Goal: Task Accomplishment & Management: Complete application form

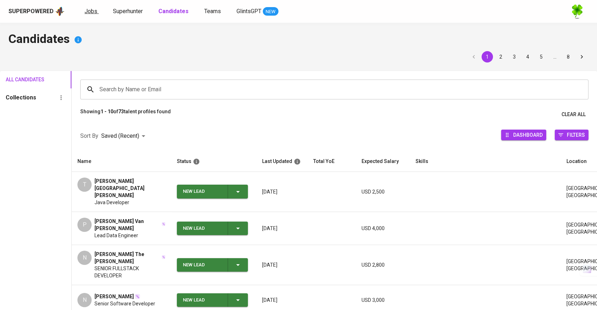
click at [91, 8] on span "Jobs" at bounding box center [90, 11] width 13 height 7
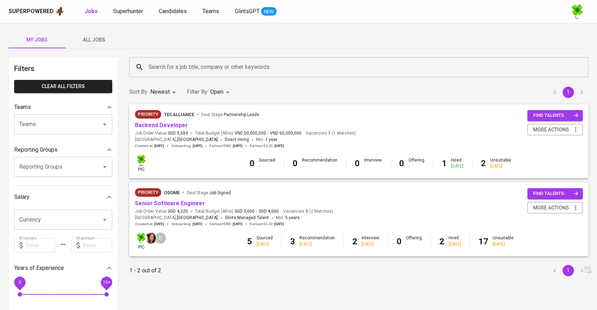
click at [102, 35] on span "All Jobs" at bounding box center [94, 39] width 48 height 9
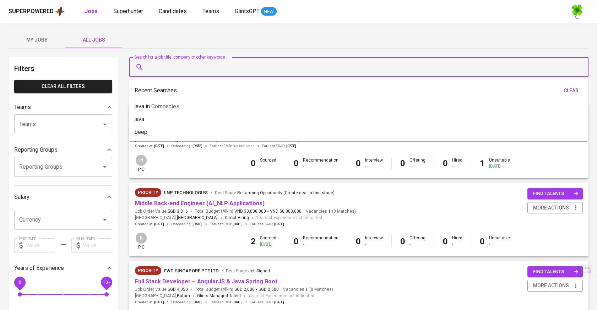
click at [216, 69] on input "Search for a job title, company or other keywords" at bounding box center [361, 66] width 428 height 13
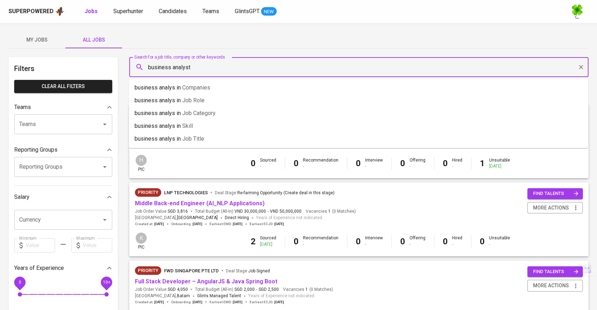
type input "business analyst"
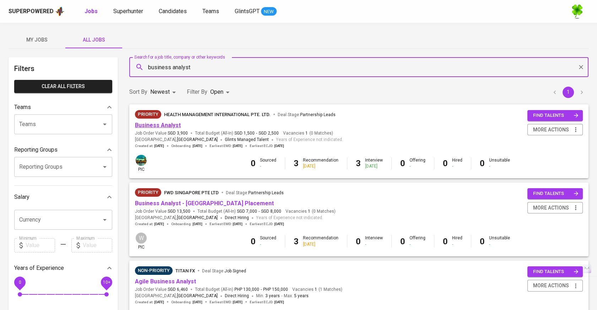
click at [165, 123] on link "Business Analyst" at bounding box center [158, 125] width 46 height 7
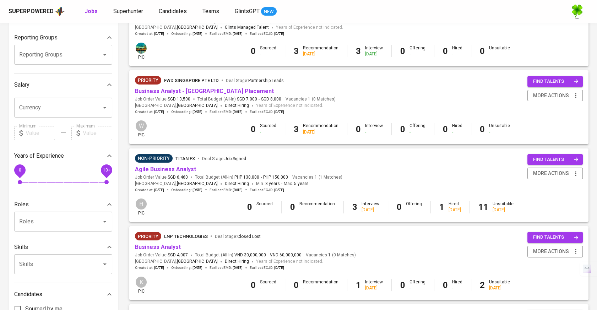
scroll to position [158, 0]
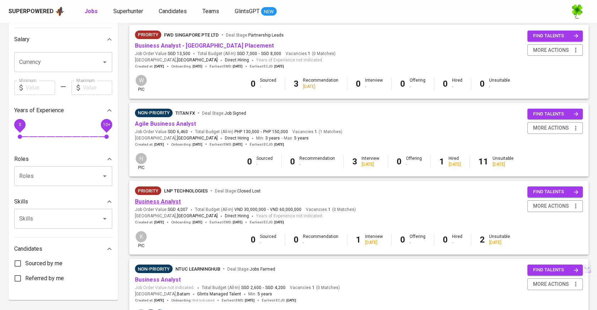
click at [159, 199] on link "Business Analyst" at bounding box center [158, 201] width 46 height 7
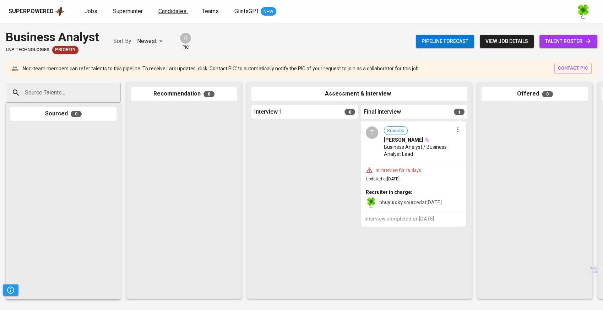
click at [165, 7] on link "Candidates" at bounding box center [172, 11] width 29 height 9
click at [88, 90] on input "Source Talents..." at bounding box center [60, 92] width 75 height 13
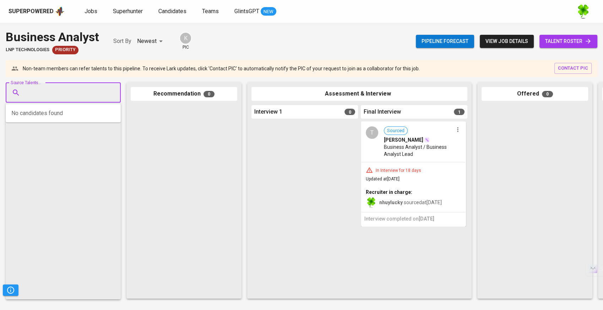
paste input "[EMAIL_ADDRESS][DOMAIN_NAME]"
type input "[EMAIL_ADDRESS][DOMAIN_NAME]"
click at [56, 121] on div "IT COMTOR" at bounding box center [73, 119] width 88 height 7
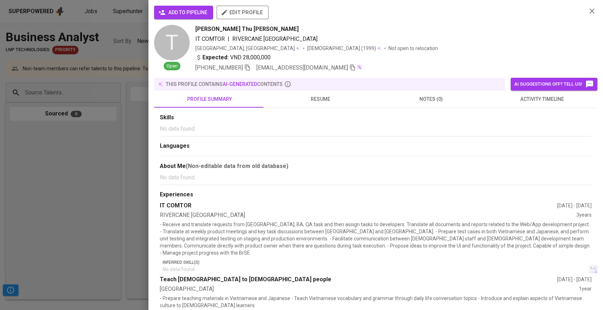
click at [200, 11] on span "add to pipeline" at bounding box center [184, 12] width 48 height 9
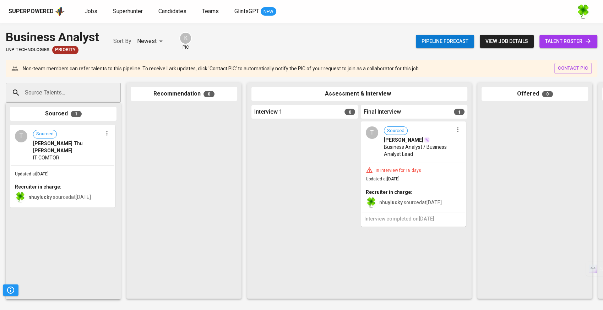
click at [59, 12] on img at bounding box center [60, 11] width 10 height 11
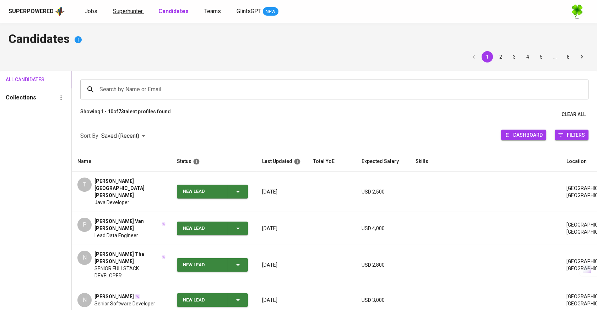
click at [130, 13] on span "Superhunter" at bounding box center [128, 11] width 30 height 7
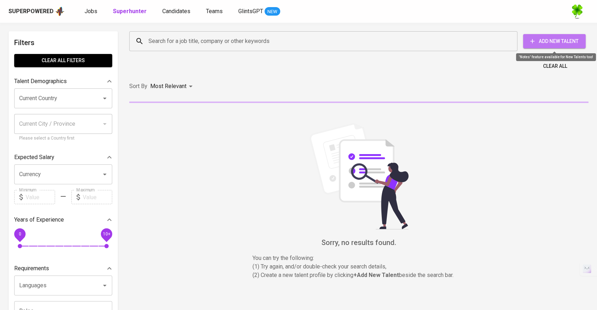
click at [546, 39] on span "Add New Talent" at bounding box center [554, 41] width 51 height 9
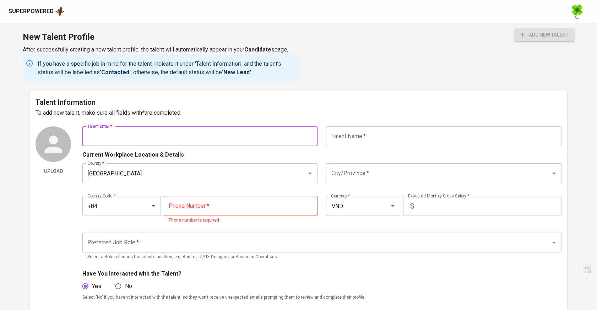
click at [271, 141] on input "text" at bounding box center [199, 136] width 235 height 20
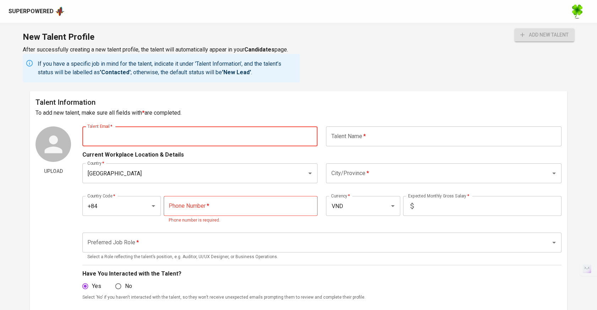
paste input "[EMAIL_ADDRESS][DOMAIN_NAME]"
type input "[EMAIL_ADDRESS][DOMAIN_NAME]"
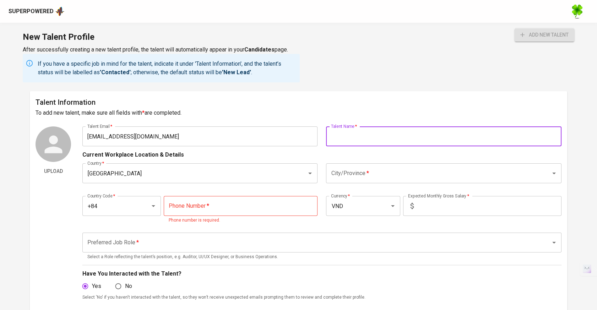
click at [357, 132] on input "text" at bounding box center [443, 136] width 235 height 20
type input "[PERSON_NAME] Thu [PERSON_NAME]"
click at [359, 169] on input "City/Province   *" at bounding box center [433, 172] width 209 height 13
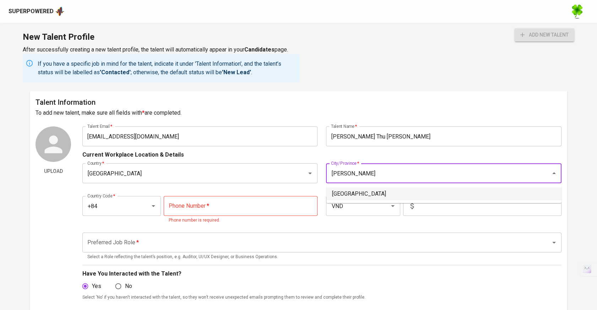
click at [363, 193] on li "[GEOGRAPHIC_DATA]" at bounding box center [443, 193] width 235 height 13
type input "[GEOGRAPHIC_DATA]"
click at [256, 202] on input "tel" at bounding box center [241, 206] width 154 height 20
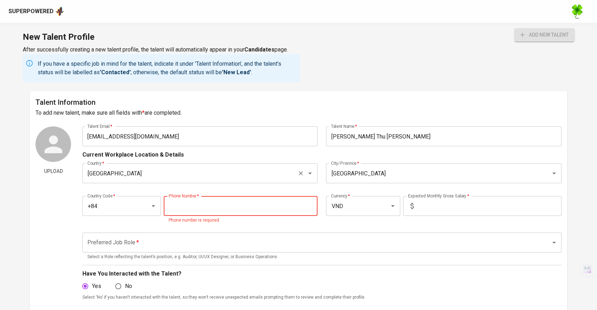
paste input "[PHONE_NUMBER]"
type input "[PHONE_NUMBER]"
click at [423, 205] on input "text" at bounding box center [488, 206] width 145 height 20
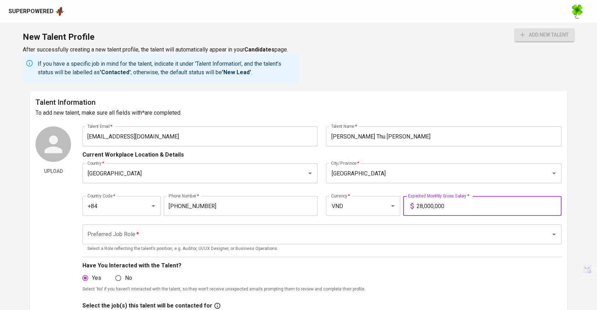
type input "28,000,000"
click at [271, 240] on input "Preferred Job Role   *" at bounding box center [312, 234] width 453 height 13
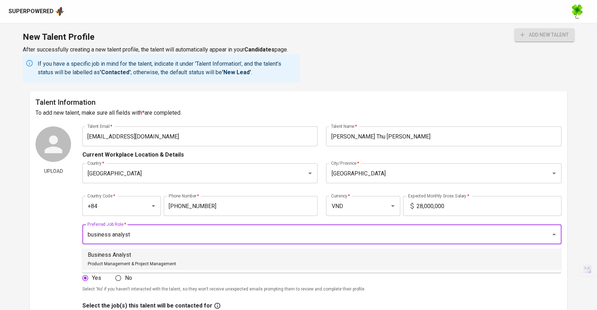
click at [266, 257] on li "Business Analyst Product Management & Project Management" at bounding box center [321, 258] width 479 height 21
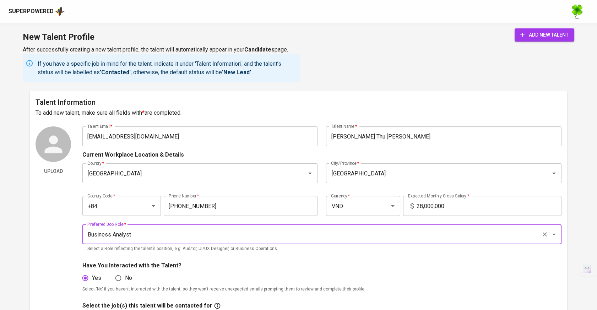
type input "Business Analyst"
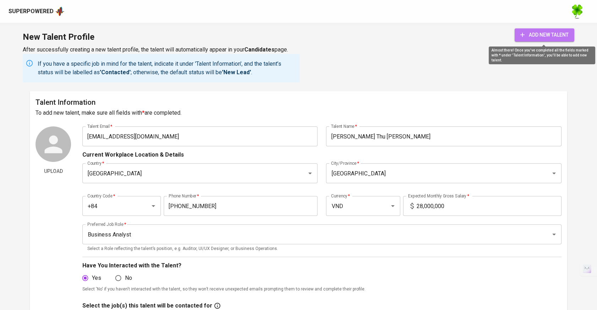
click at [546, 35] on span "add new talent" at bounding box center [544, 35] width 48 height 9
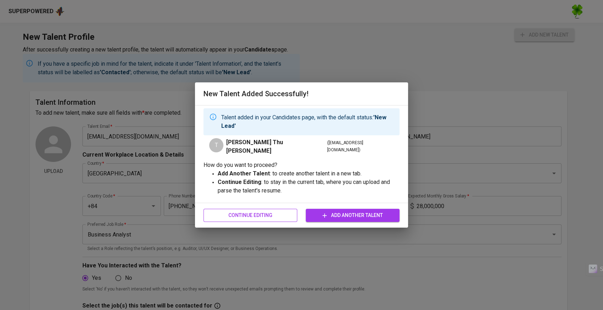
click at [288, 215] on span "Continue Editing" at bounding box center [250, 215] width 82 height 9
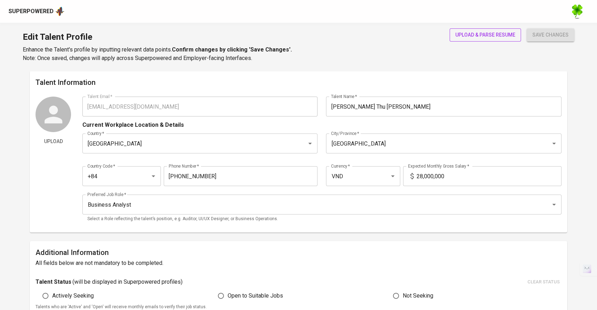
click at [471, 37] on span "upload & parse resume" at bounding box center [485, 35] width 60 height 9
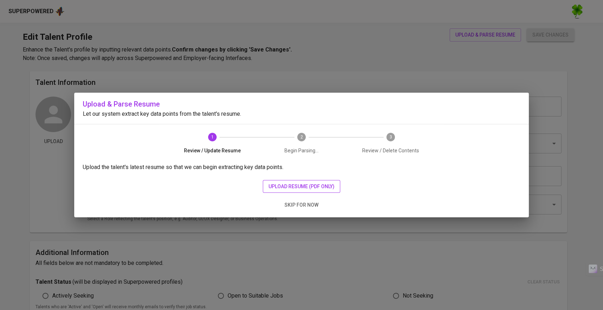
click at [278, 182] on span "upload resume (pdf only)" at bounding box center [301, 186] width 66 height 9
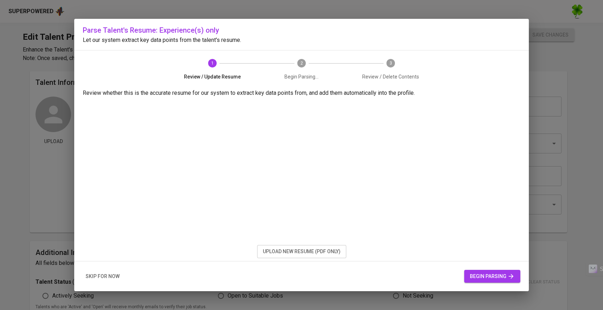
click at [475, 274] on span "begin parsing" at bounding box center [492, 276] width 45 height 9
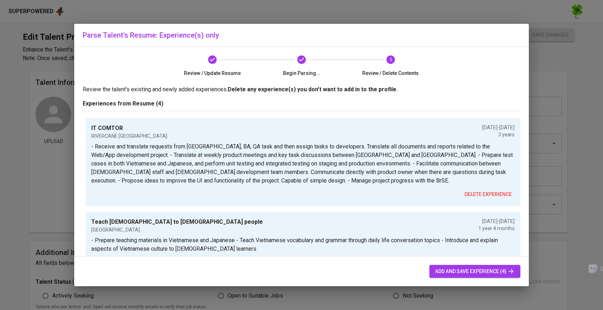
click at [471, 267] on span "add and save experience (4)" at bounding box center [475, 271] width 80 height 9
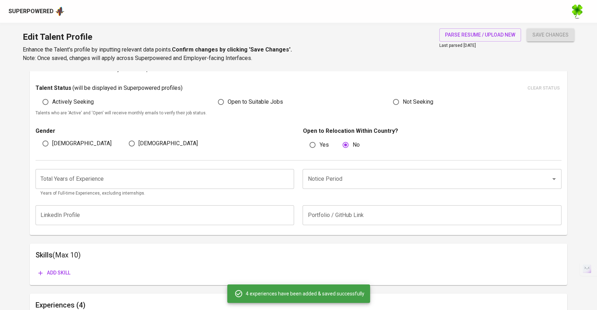
scroll to position [177, 0]
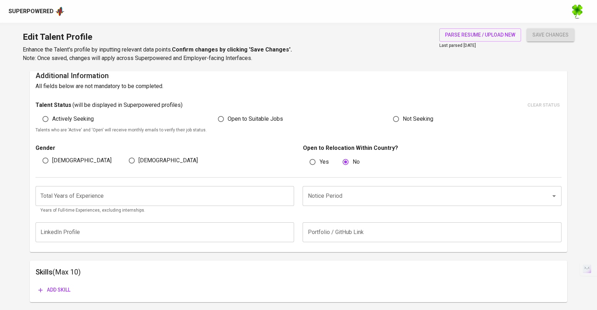
click at [251, 124] on label "Open to Suitable Jobs" at bounding box center [248, 118] width 69 height 13
click at [228, 124] on input "Open to Suitable Jobs" at bounding box center [220, 118] width 13 height 13
radio input "true"
click at [554, 33] on span "save changes" at bounding box center [550, 35] width 36 height 9
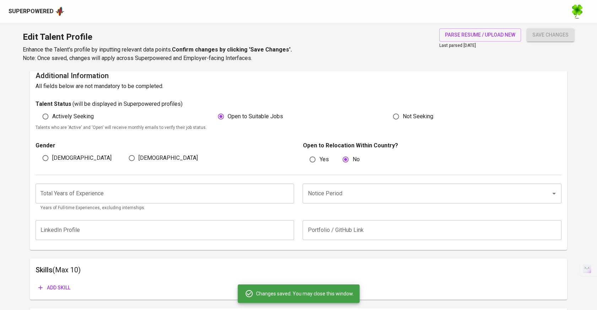
scroll to position [0, 0]
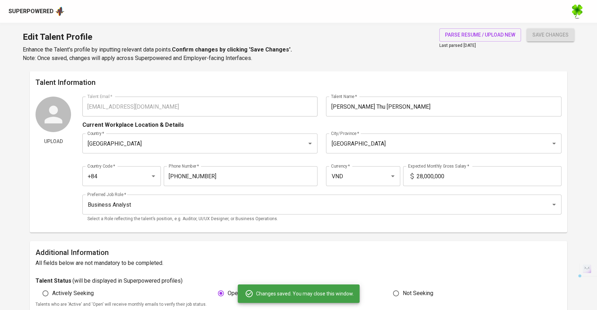
click at [71, 110] on div "Upload Talent Email   * [EMAIL_ADDRESS][DOMAIN_NAME] Talent Email * Talent Name…" at bounding box center [298, 162] width 526 height 130
